Goal: Task Accomplishment & Management: Manage account settings

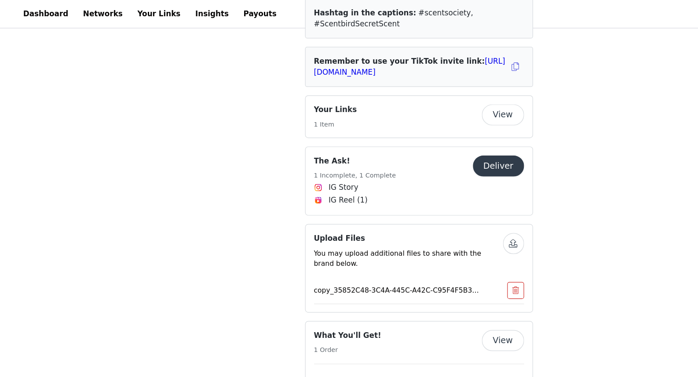
scroll to position [1059, 0]
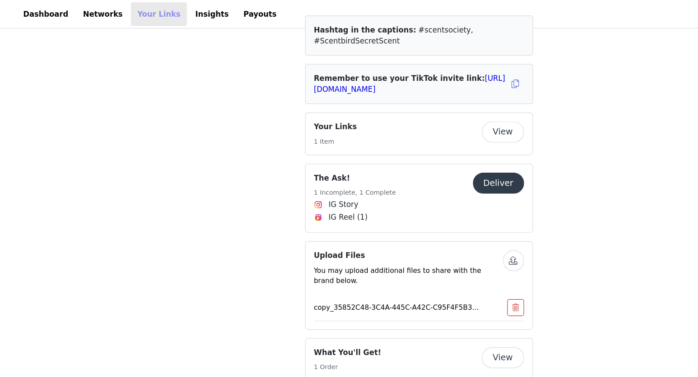
click at [128, 9] on link "Your Links" at bounding box center [132, 12] width 47 height 20
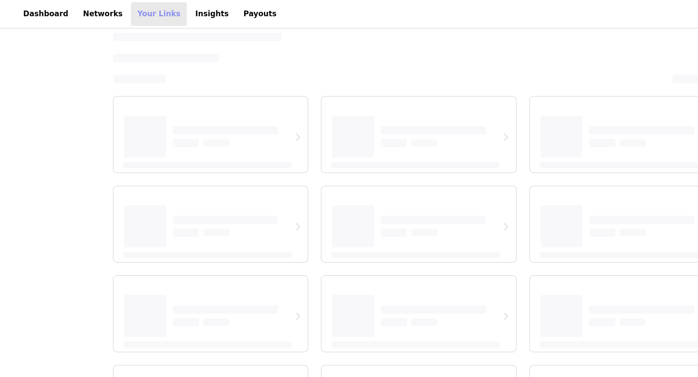
scroll to position [7, 0]
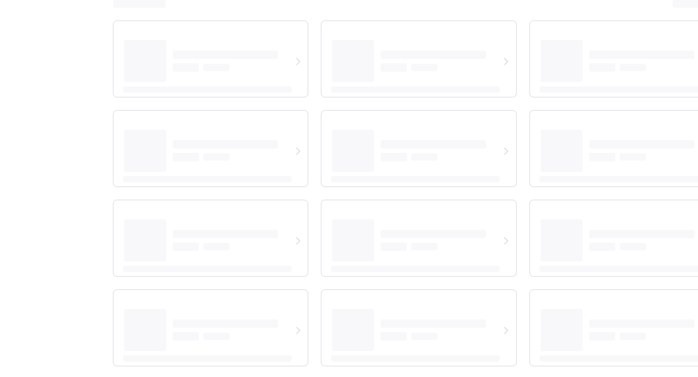
select select "12"
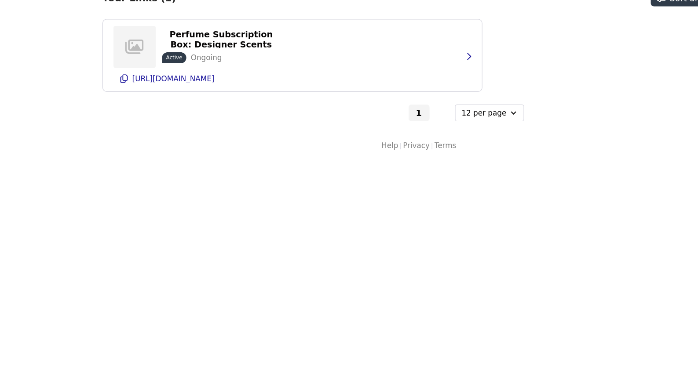
scroll to position [0, 0]
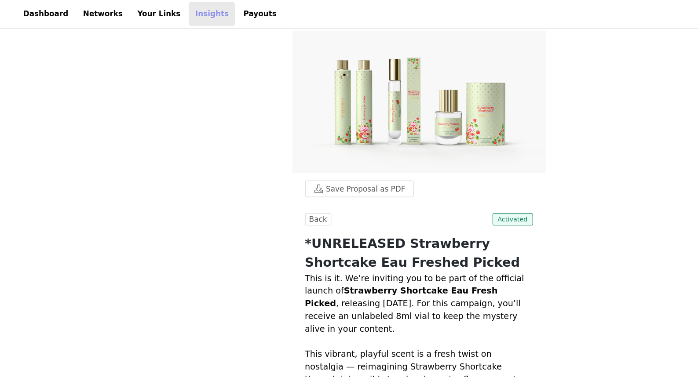
click at [157, 10] on link "Insights" at bounding box center [176, 12] width 38 height 20
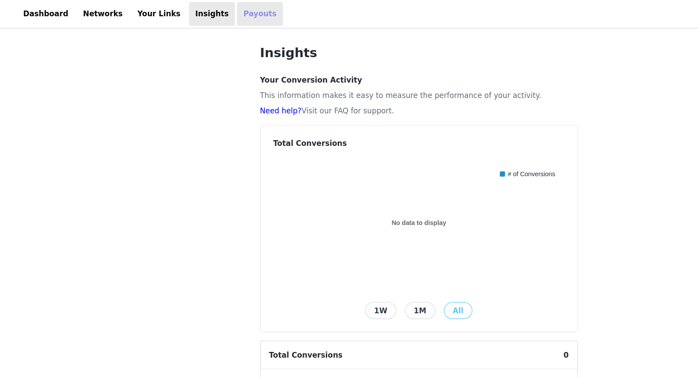
click at [198, 11] on link "Payouts" at bounding box center [217, 12] width 38 height 20
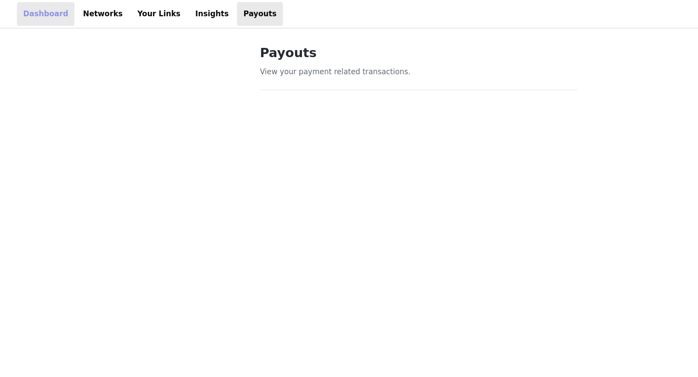
click at [32, 13] on link "Dashboard" at bounding box center [38, 12] width 48 height 20
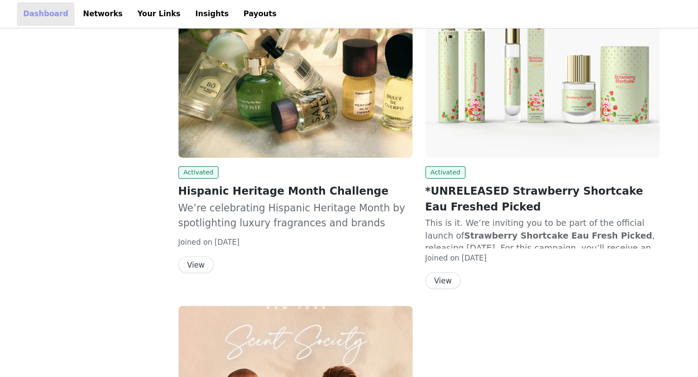
scroll to position [87, 0]
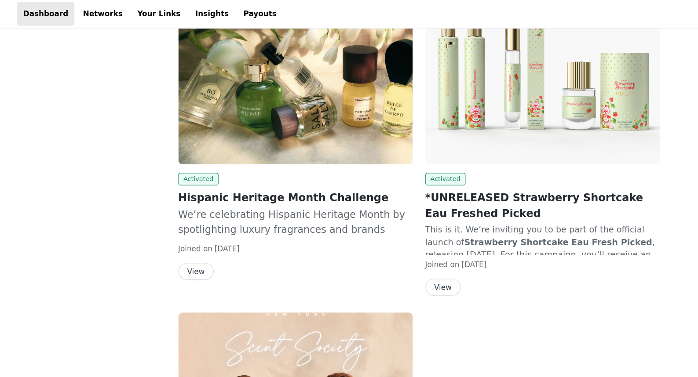
click at [369, 241] on button "View" at bounding box center [369, 240] width 29 height 14
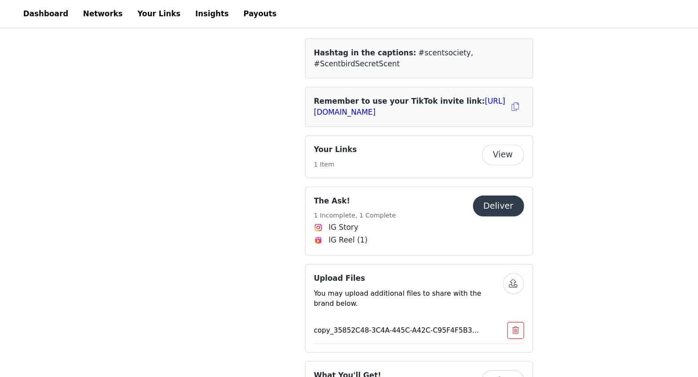
scroll to position [1029, 0]
